Goal: Check status: Check status

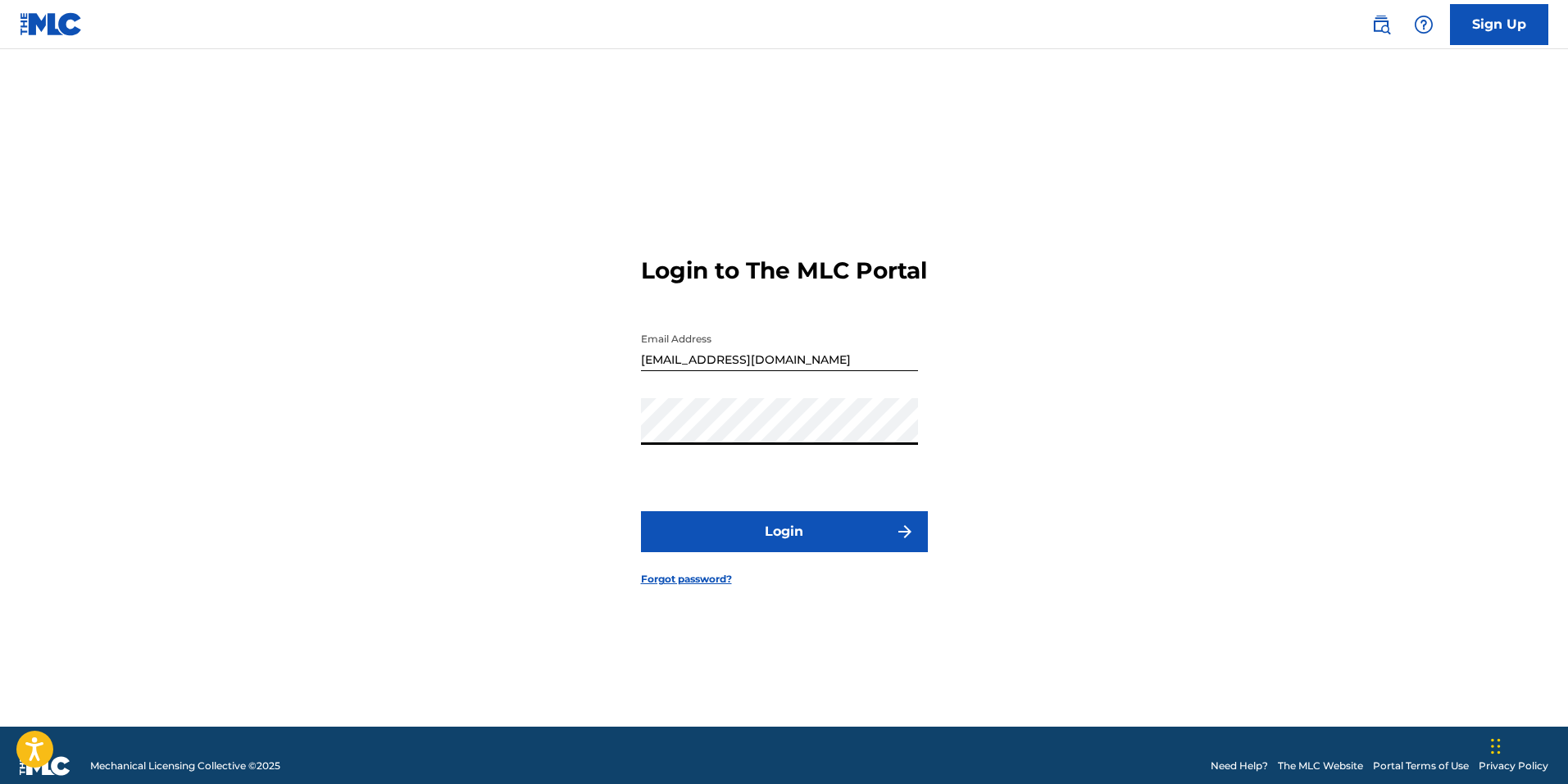
click at [832, 552] on button "Login" at bounding box center [784, 532] width 287 height 41
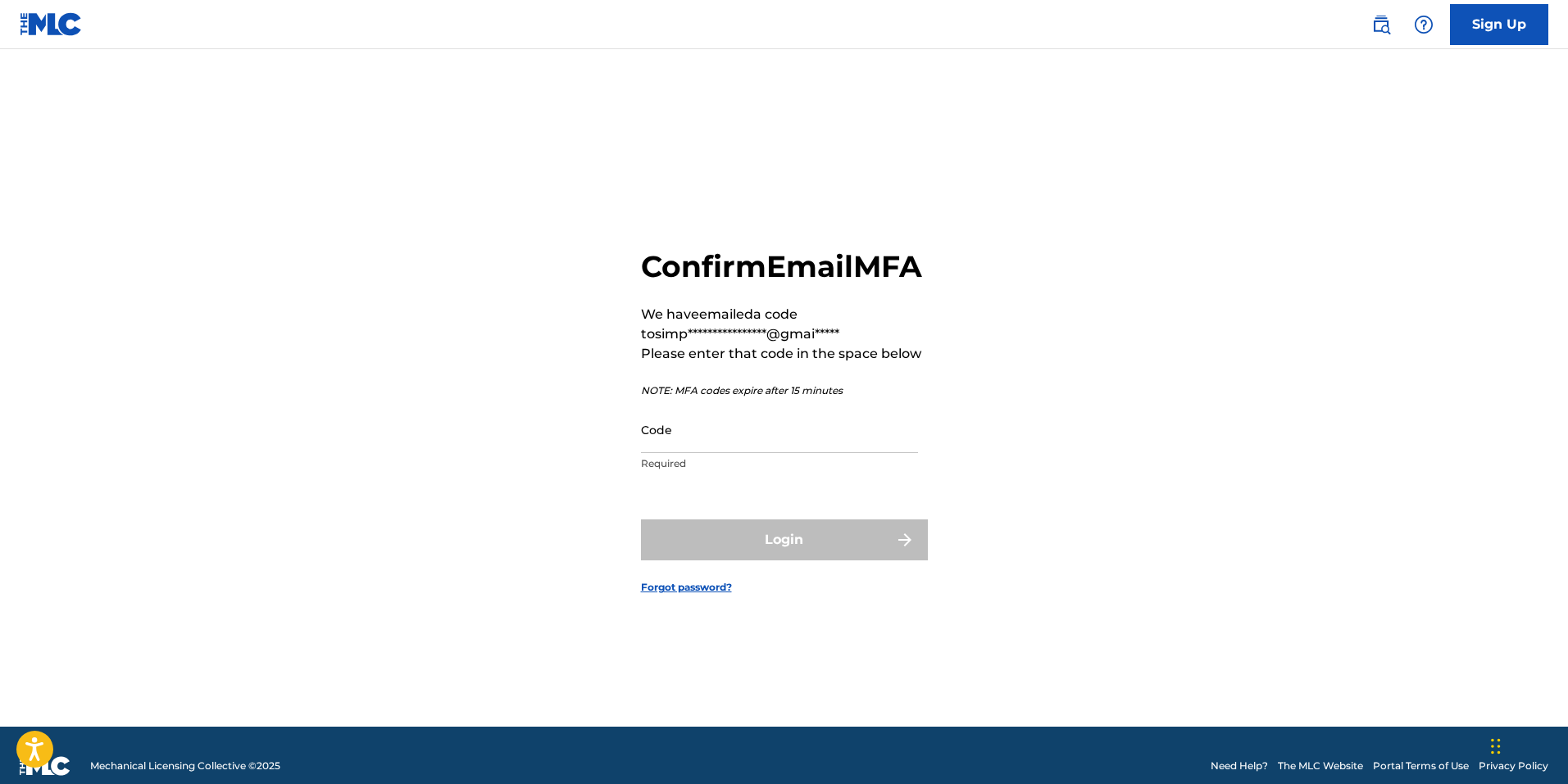
click at [676, 441] on input "Code" at bounding box center [779, 429] width 277 height 46
paste input "646524"
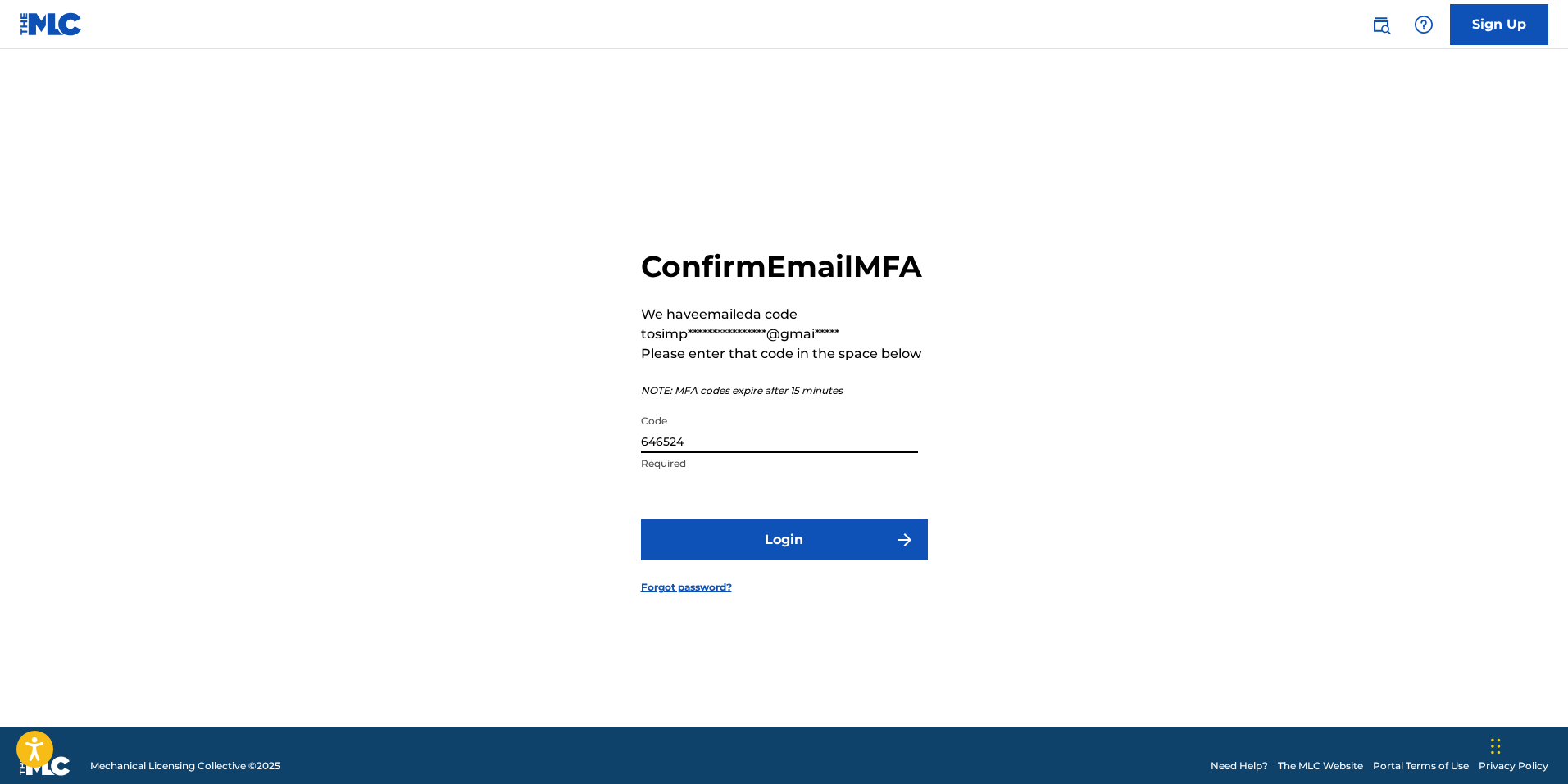
type input "646524"
click at [813, 560] on button "Login" at bounding box center [784, 540] width 287 height 41
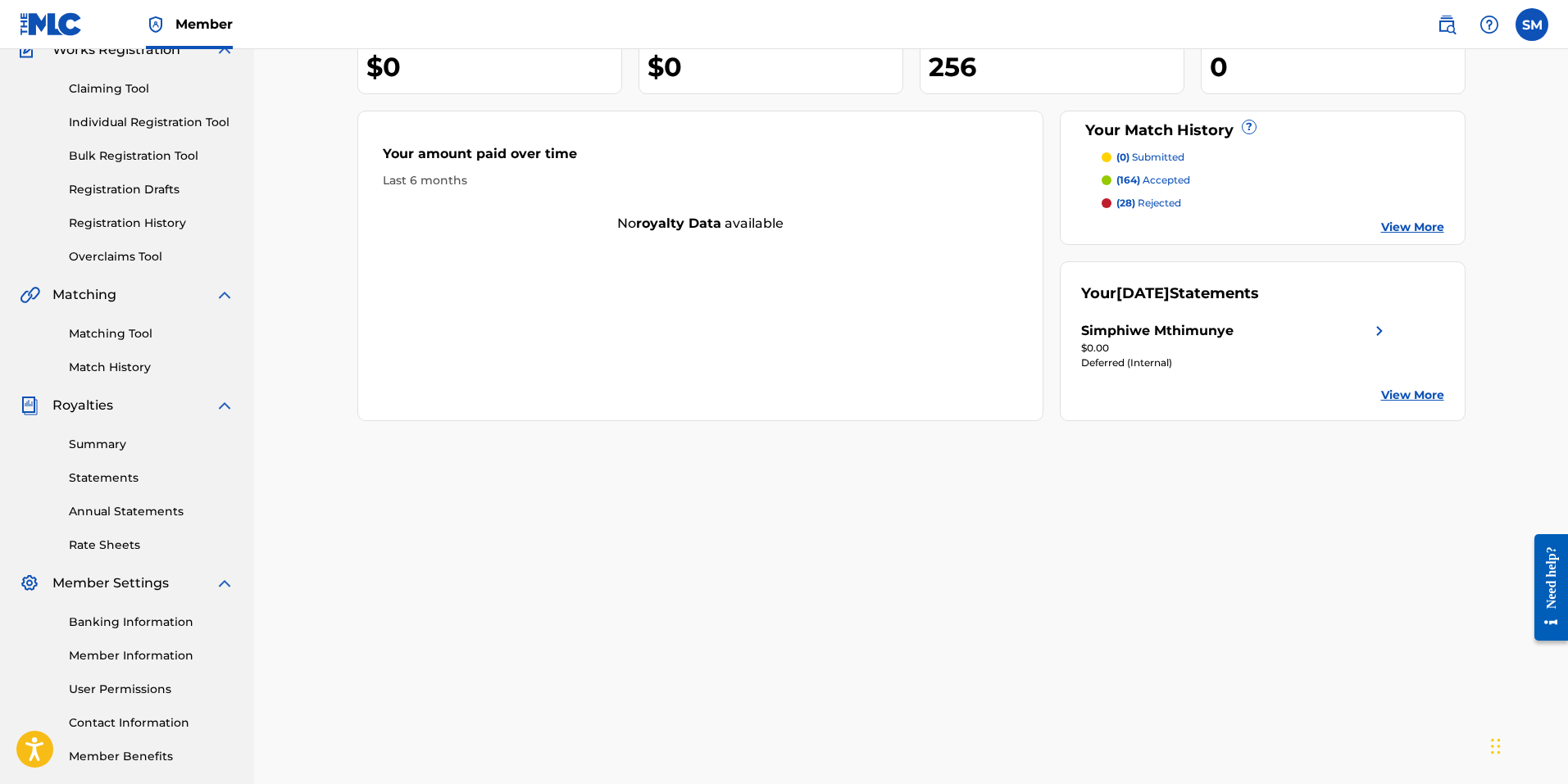
scroll to position [164, 0]
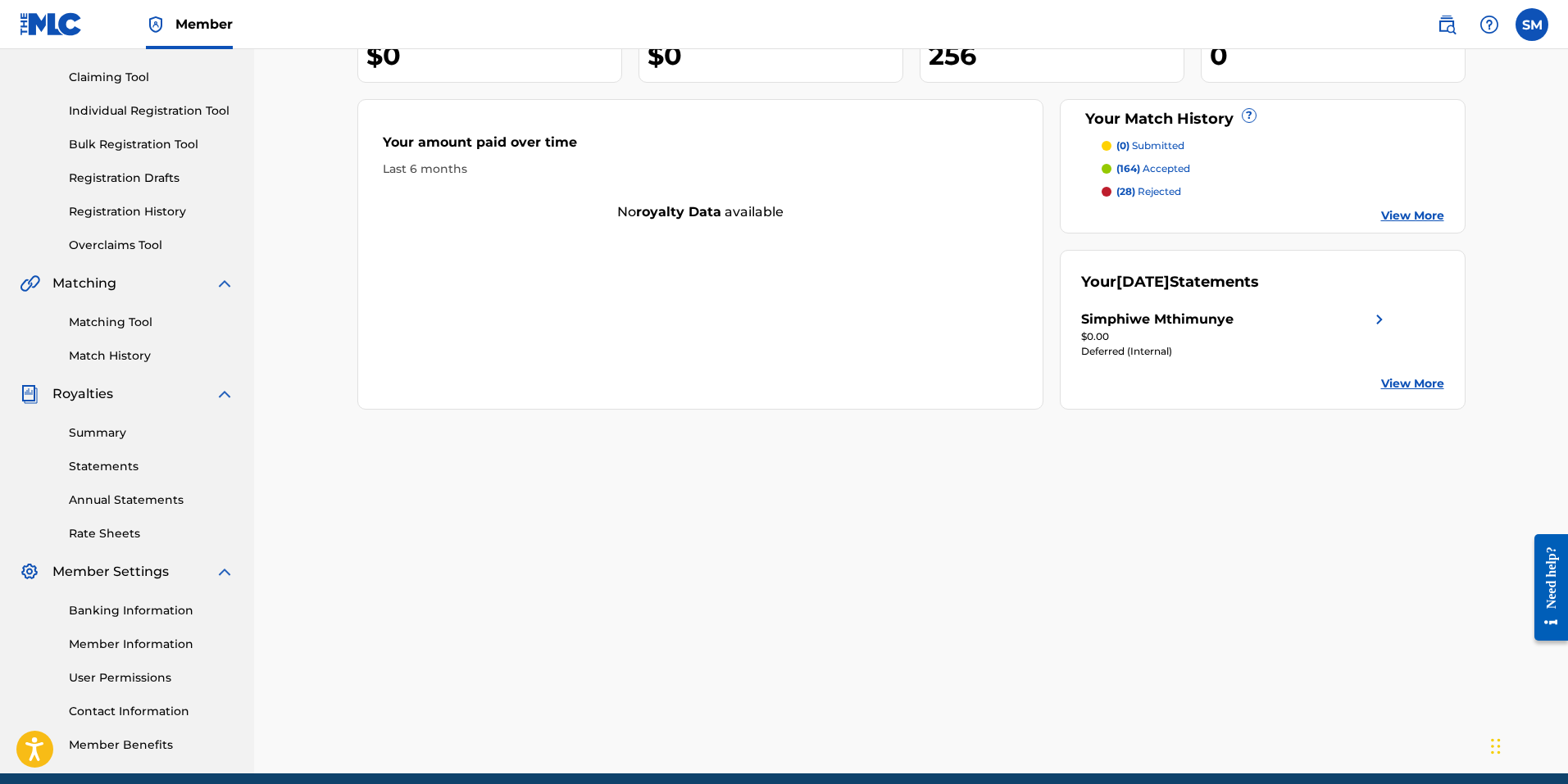
click at [140, 612] on link "Banking Information" at bounding box center [151, 610] width 166 height 18
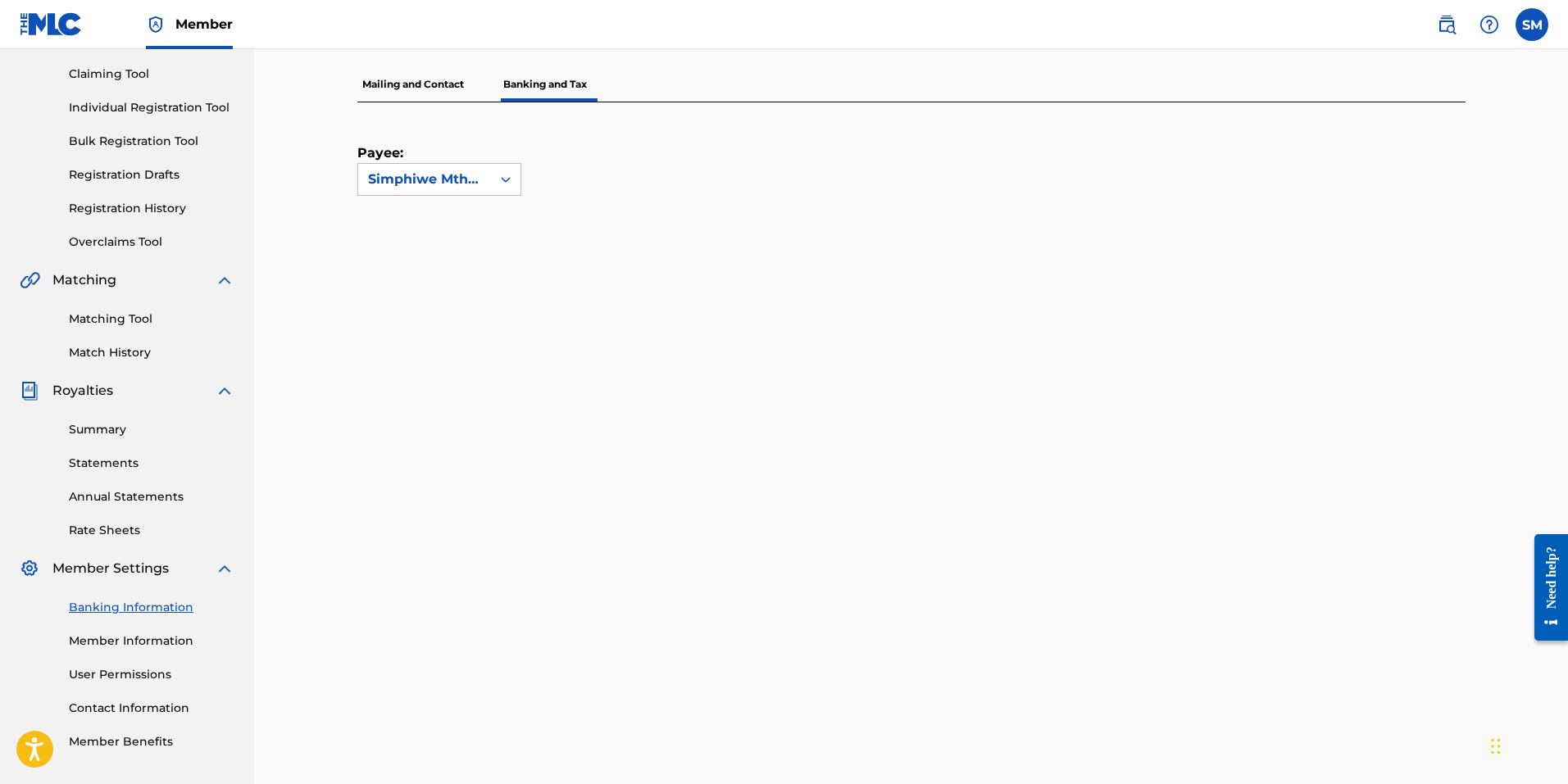
scroll to position [154, 0]
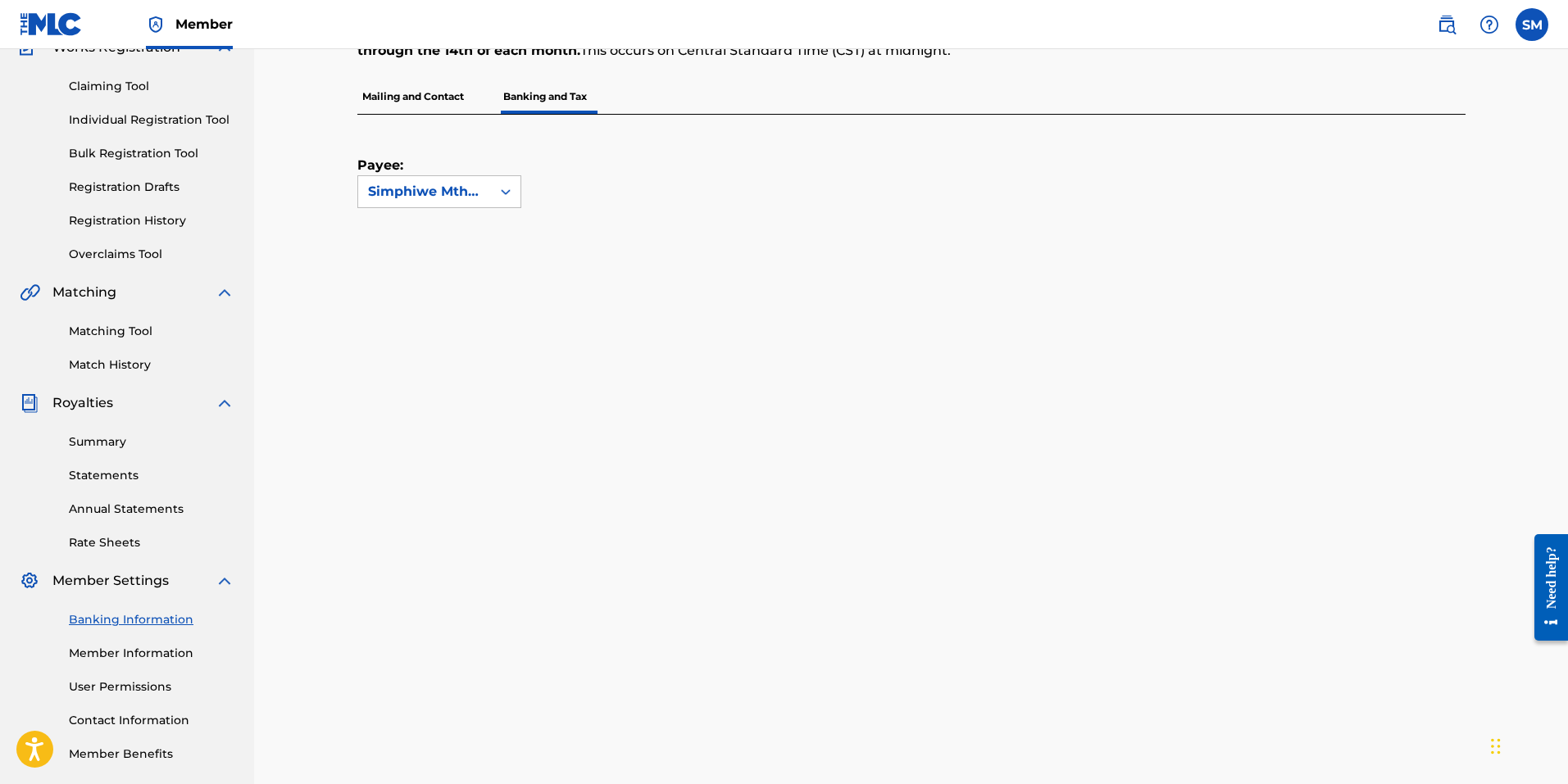
click at [93, 437] on link "Summary" at bounding box center [151, 442] width 166 height 18
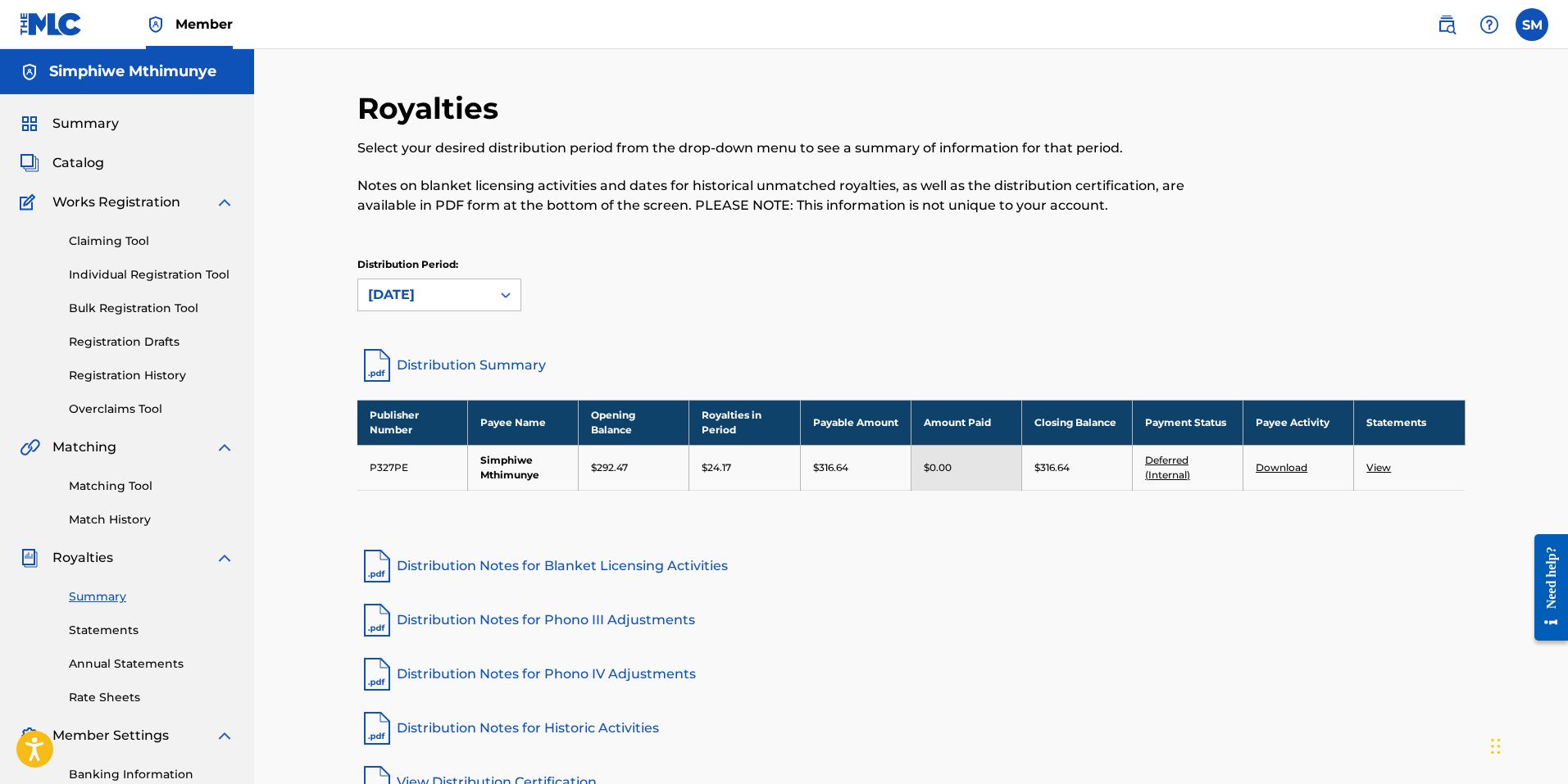
click at [1168, 461] on link "Deferred (Internal)" at bounding box center [1167, 467] width 45 height 27
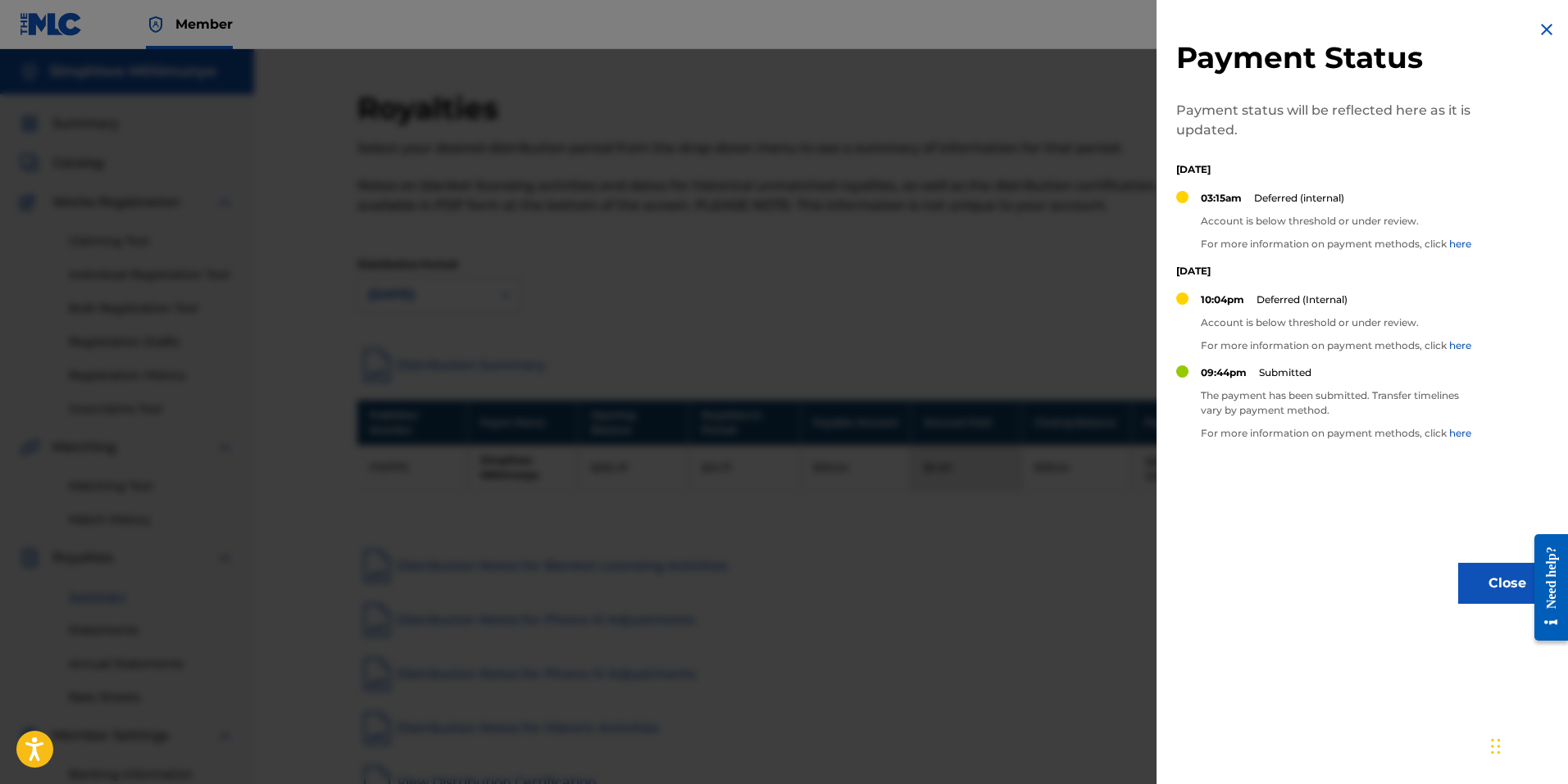
click at [1540, 31] on img at bounding box center [1546, 29] width 19 height 19
